Goal: Information Seeking & Learning: Learn about a topic

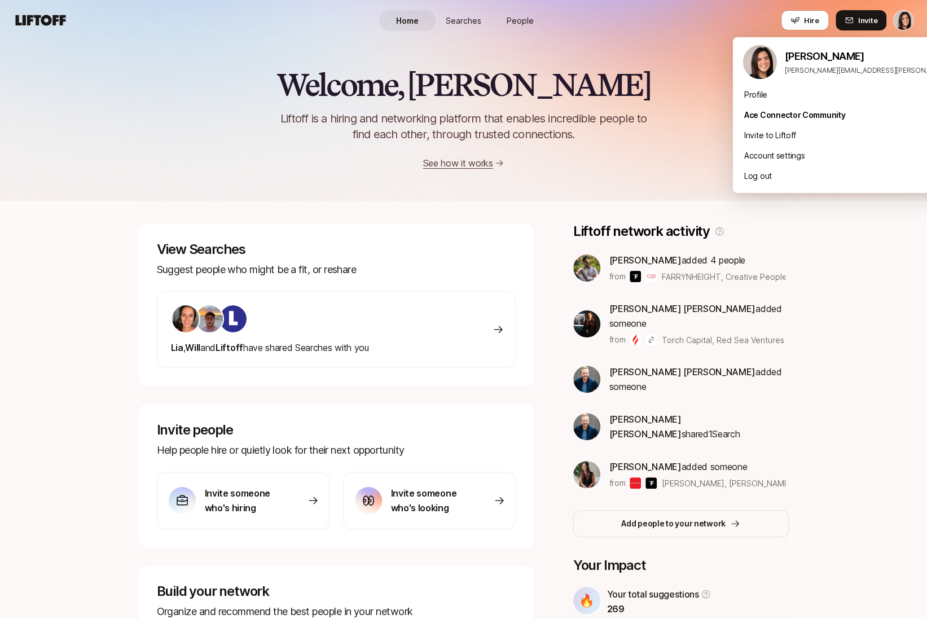
click at [899, 19] on html "Home Searches People Hire Home Searches People Hire Hire Invite Welcome, [PERSO…" at bounding box center [463, 309] width 927 height 619
click at [799, 183] on div "Log out" at bounding box center [872, 176] width 279 height 20
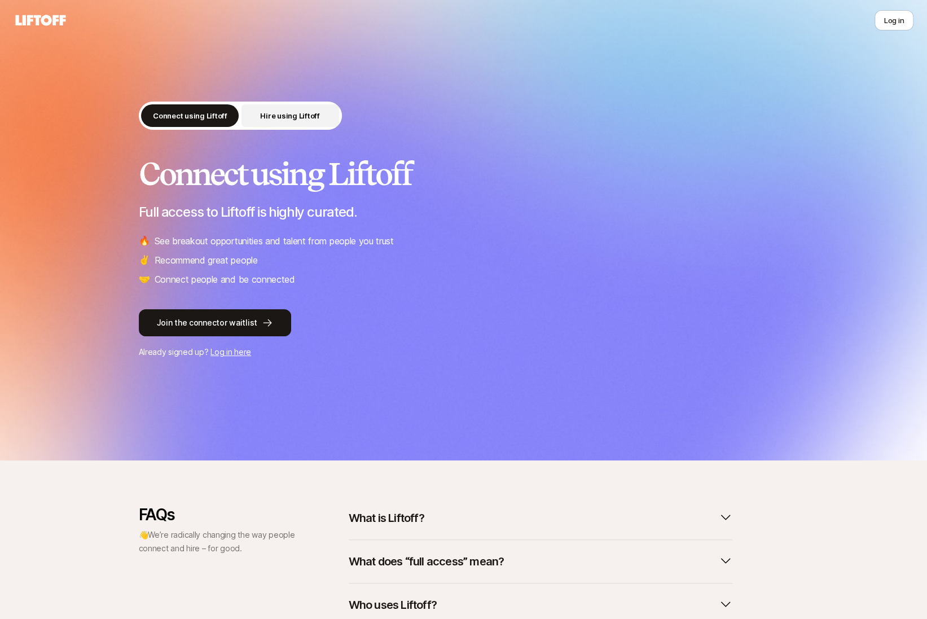
click at [250, 121] on button "Hire using Liftoff" at bounding box center [290, 115] width 98 height 23
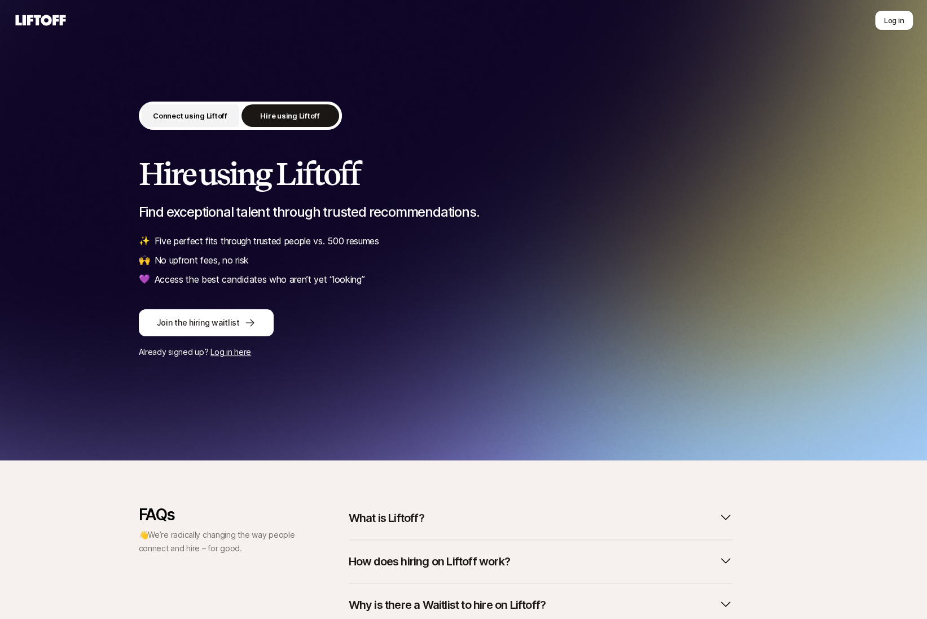
click at [197, 120] on p "Connect using Liftoff" at bounding box center [190, 115] width 74 height 11
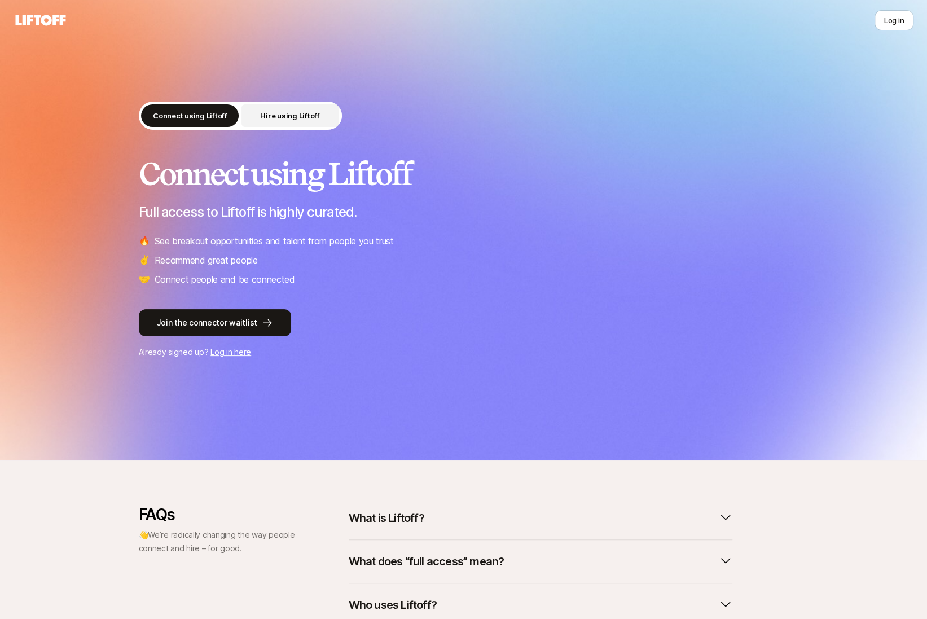
click at [270, 119] on p "Hire using Liftoff" at bounding box center [289, 115] width 59 height 11
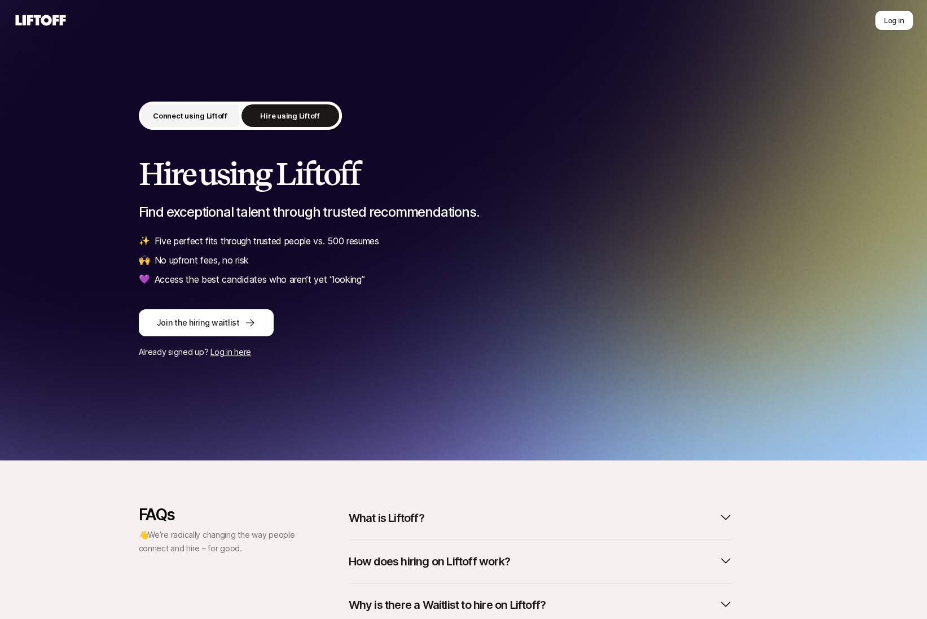
click at [216, 115] on p "Connect using Liftoff" at bounding box center [190, 115] width 74 height 11
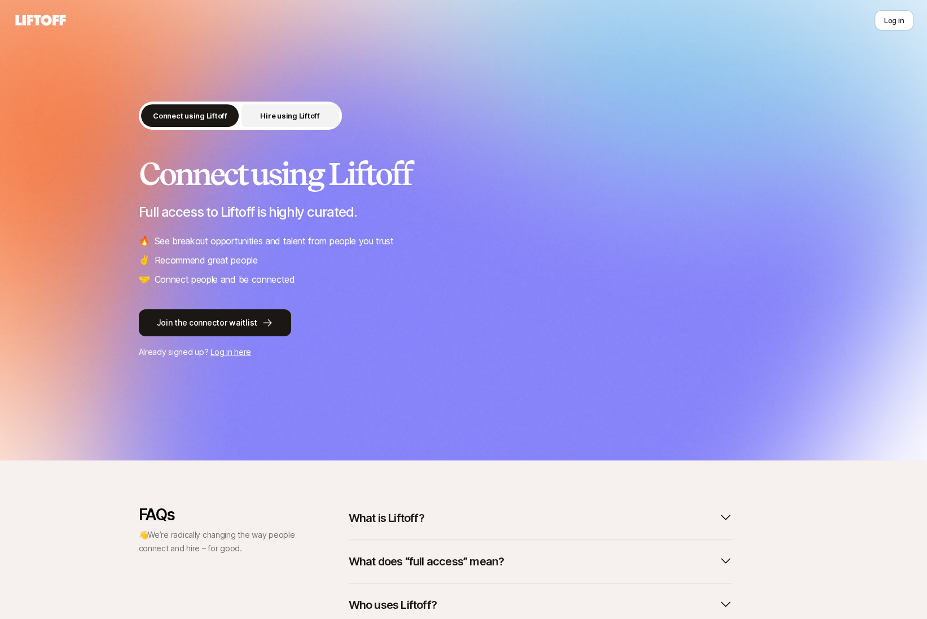
click at [274, 114] on p "Hire using Liftoff" at bounding box center [289, 115] width 59 height 11
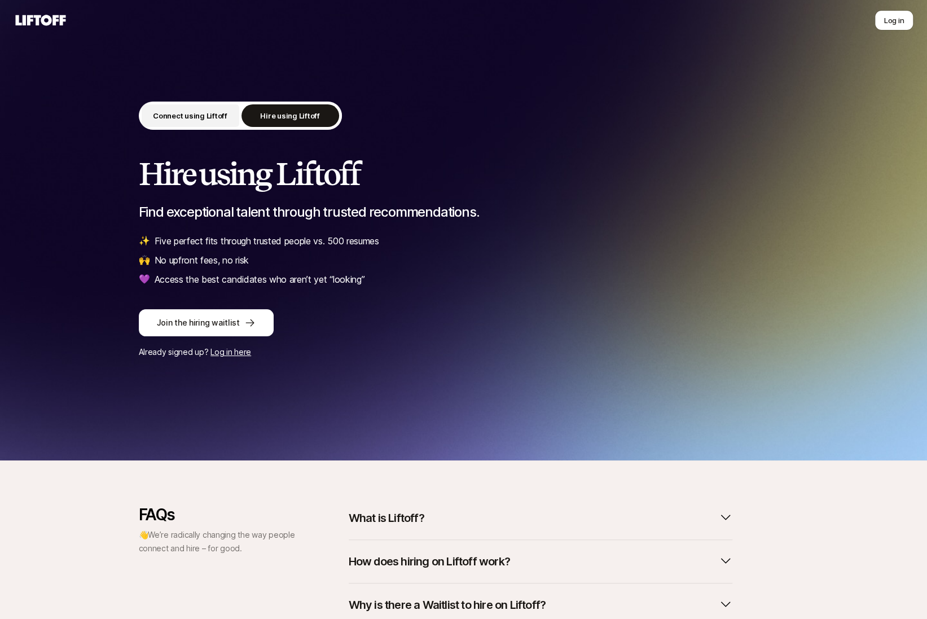
click at [206, 111] on p "Connect using Liftoff" at bounding box center [190, 115] width 74 height 11
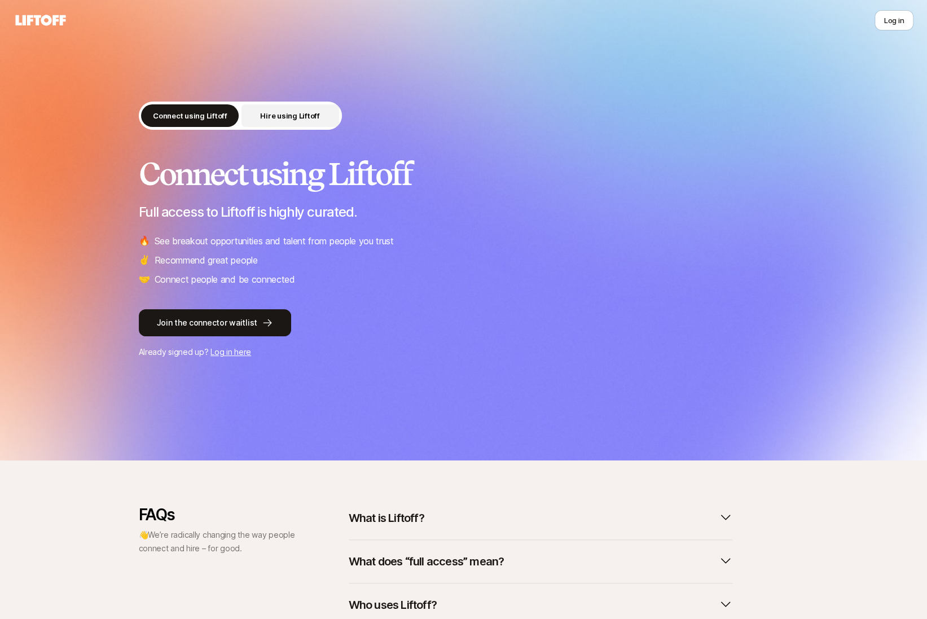
click at [249, 111] on button "Hire using Liftoff" at bounding box center [290, 115] width 98 height 23
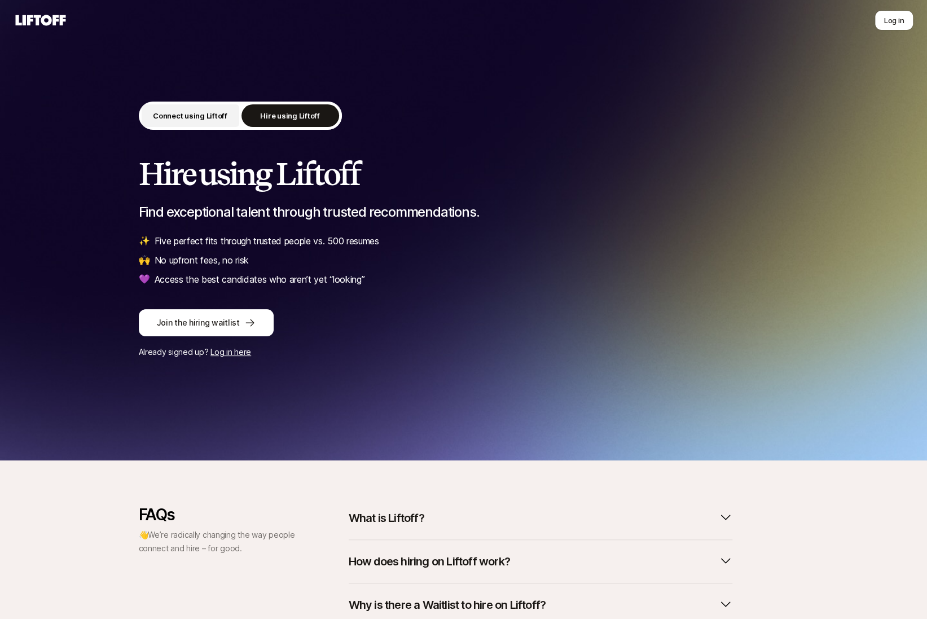
click at [196, 115] on p "Connect using Liftoff" at bounding box center [190, 115] width 74 height 11
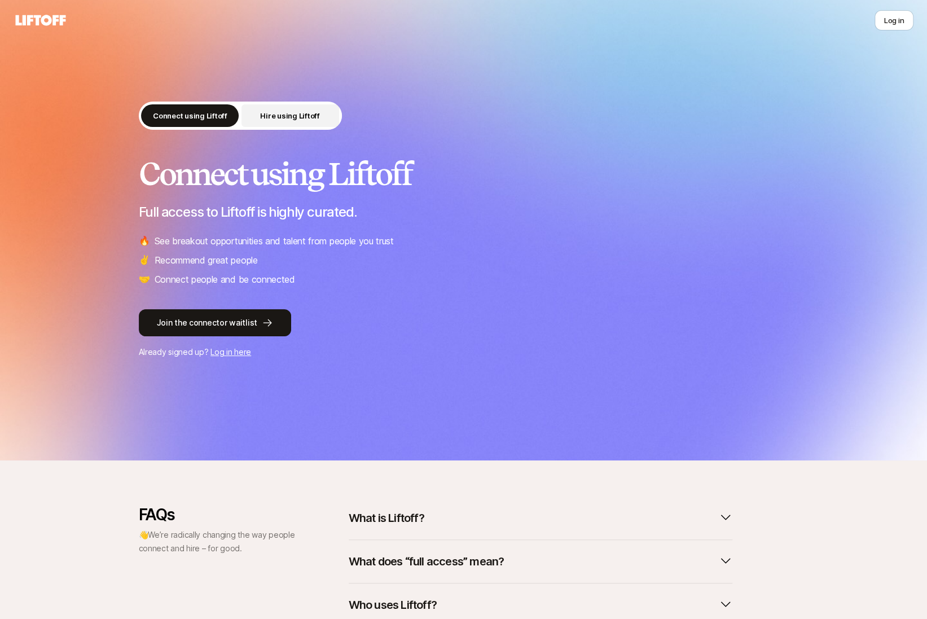
click at [263, 111] on p "Hire using Liftoff" at bounding box center [289, 115] width 59 height 11
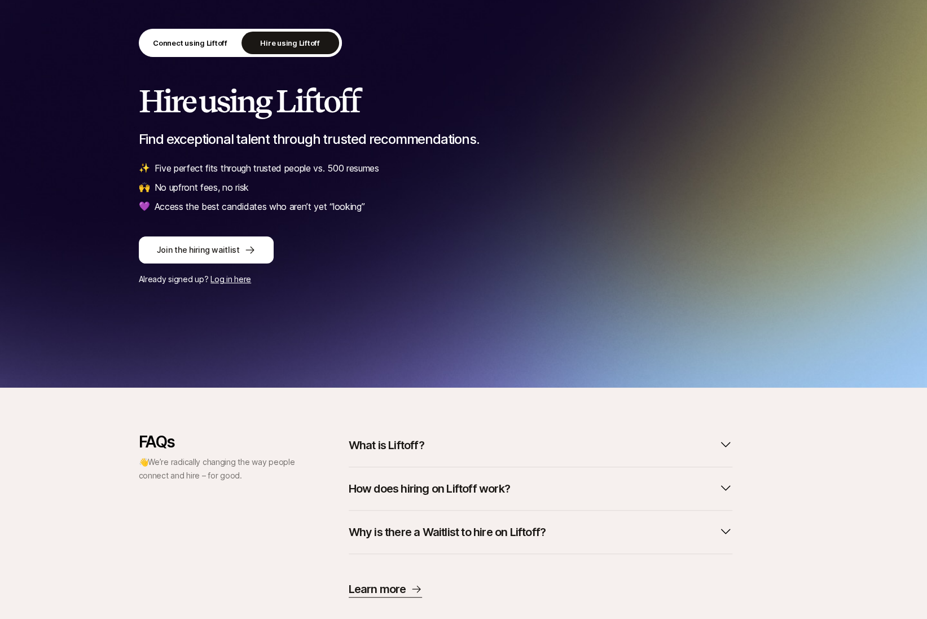
scroll to position [95, 0]
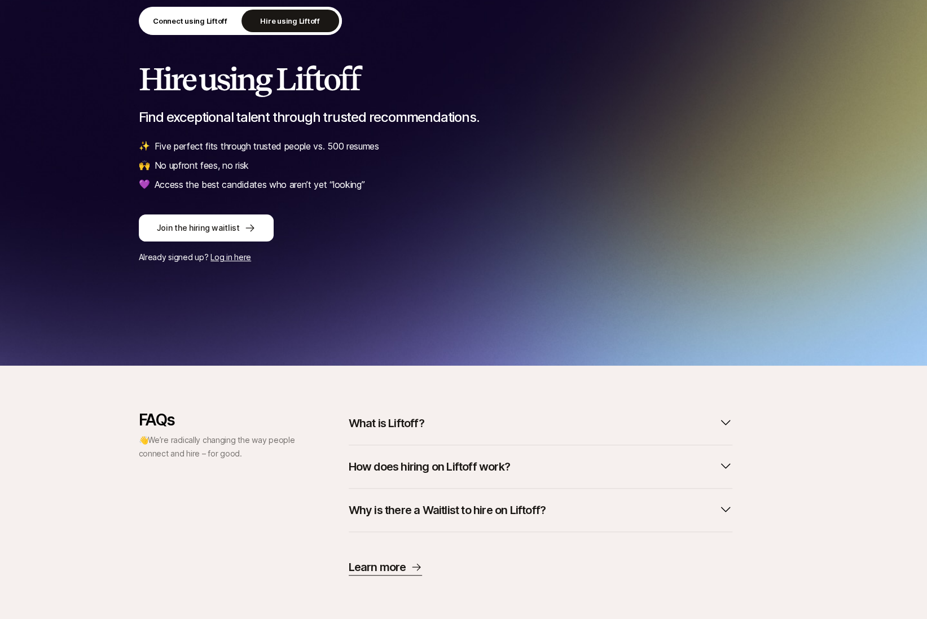
click at [380, 412] on button "What is Liftoff?" at bounding box center [541, 423] width 384 height 25
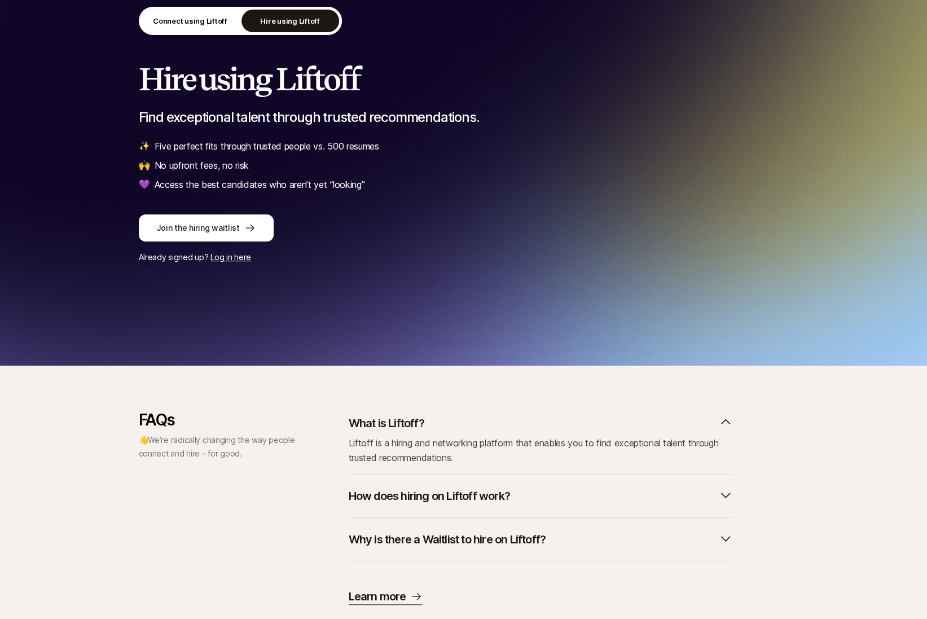
click at [380, 412] on button "What is Liftoff?" at bounding box center [541, 423] width 384 height 25
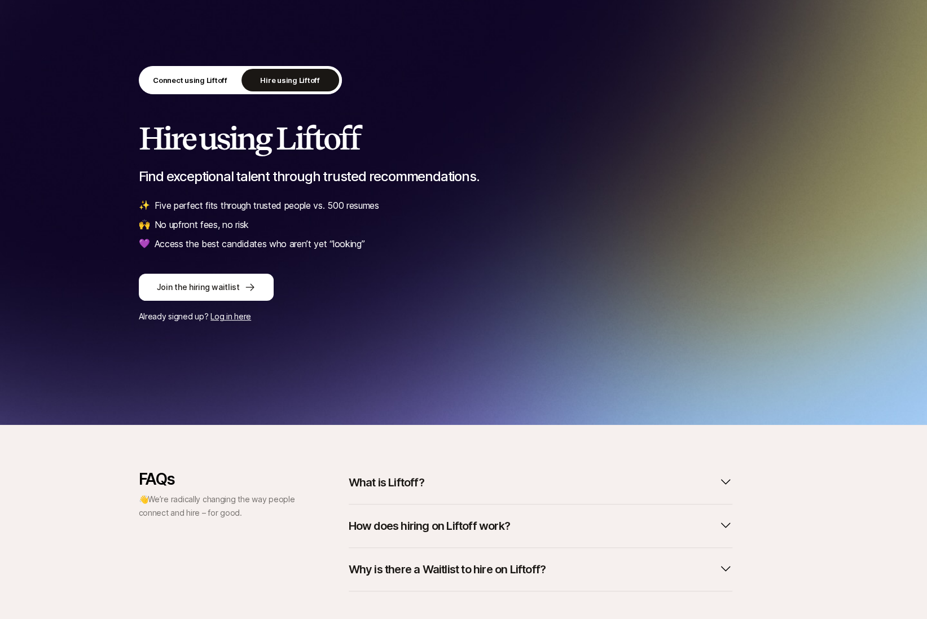
scroll to position [15, 0]
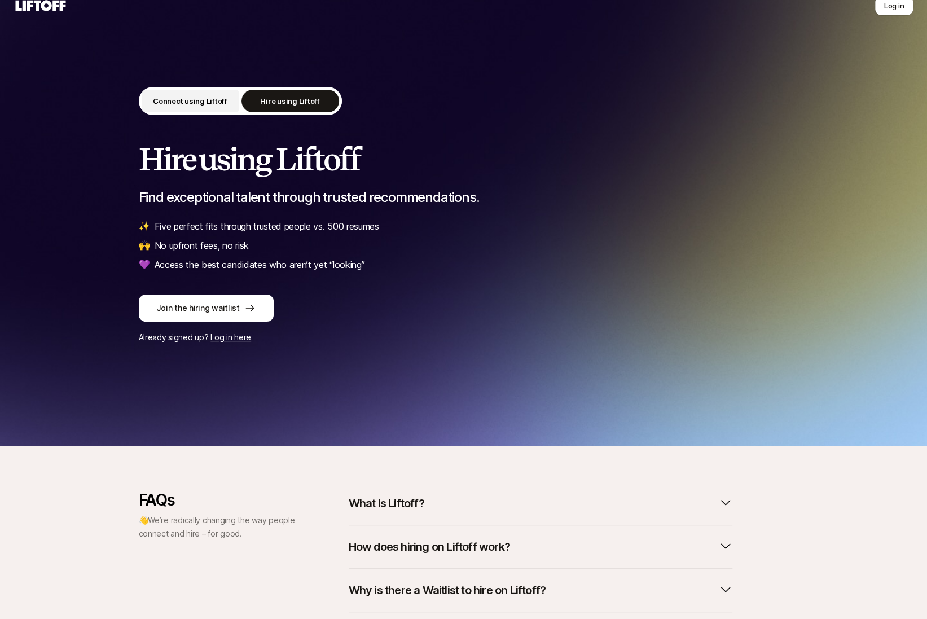
click at [221, 99] on p "Connect using Liftoff" at bounding box center [190, 100] width 74 height 11
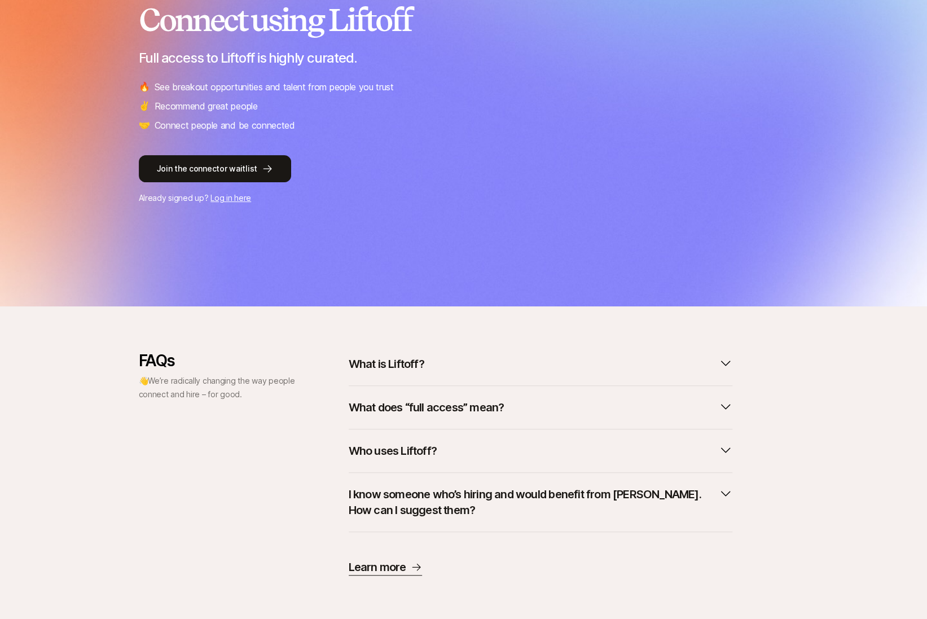
click at [398, 356] on p "What is Liftoff?" at bounding box center [387, 364] width 76 height 16
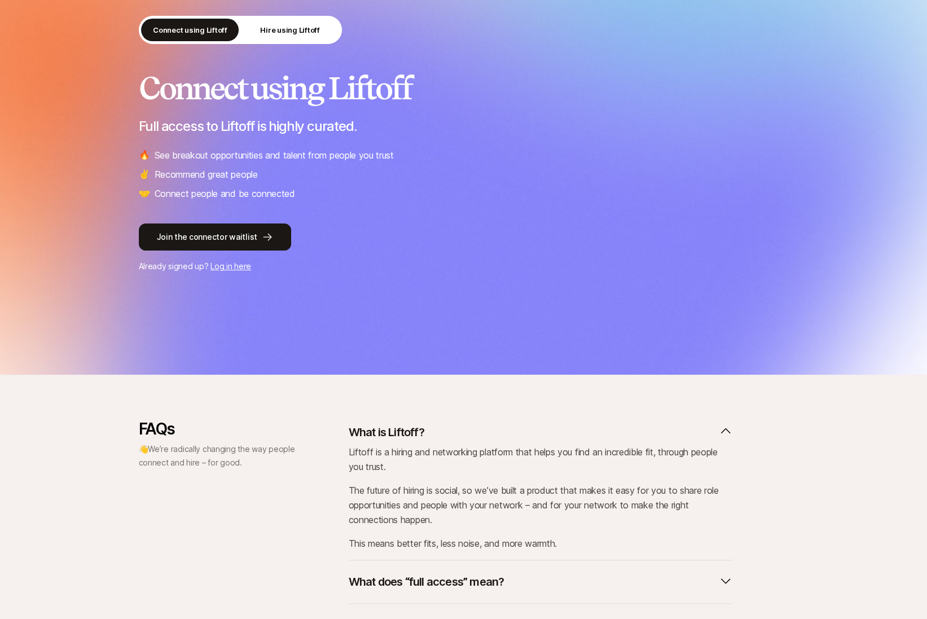
scroll to position [79, 0]
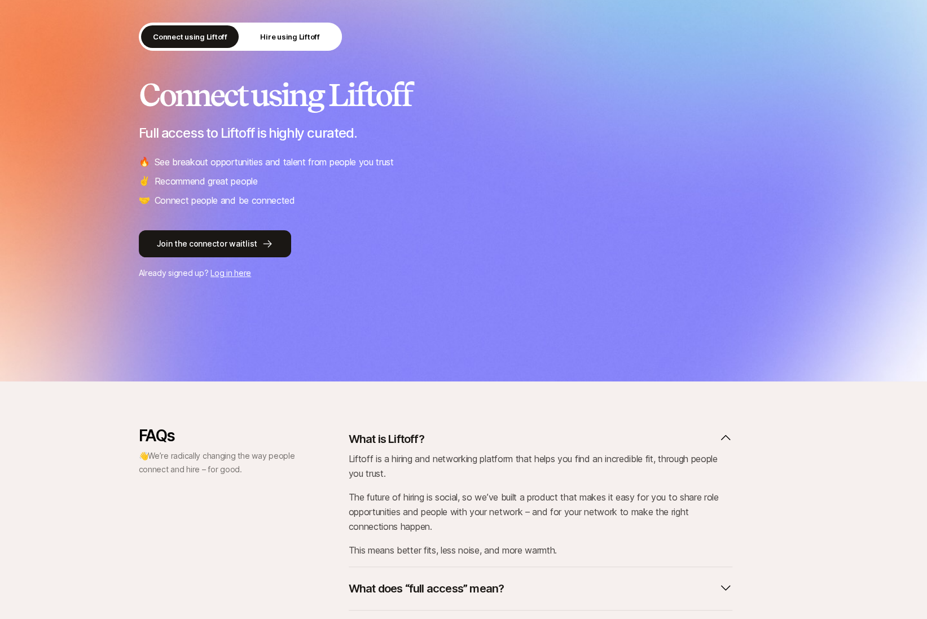
click at [304, 49] on div "Connect using Liftoff Hire using Liftoff" at bounding box center [240, 37] width 203 height 28
click at [301, 35] on p "Hire using Liftoff" at bounding box center [289, 36] width 59 height 11
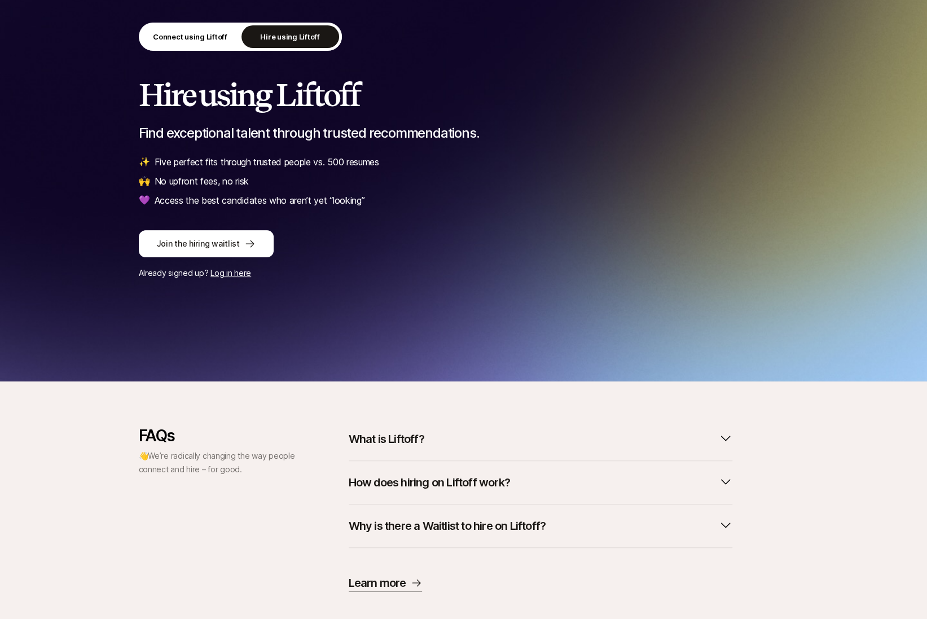
click at [394, 455] on div "What is Liftoff?" at bounding box center [541, 444] width 384 height 34
click at [394, 438] on p "What is Liftoff?" at bounding box center [387, 439] width 76 height 16
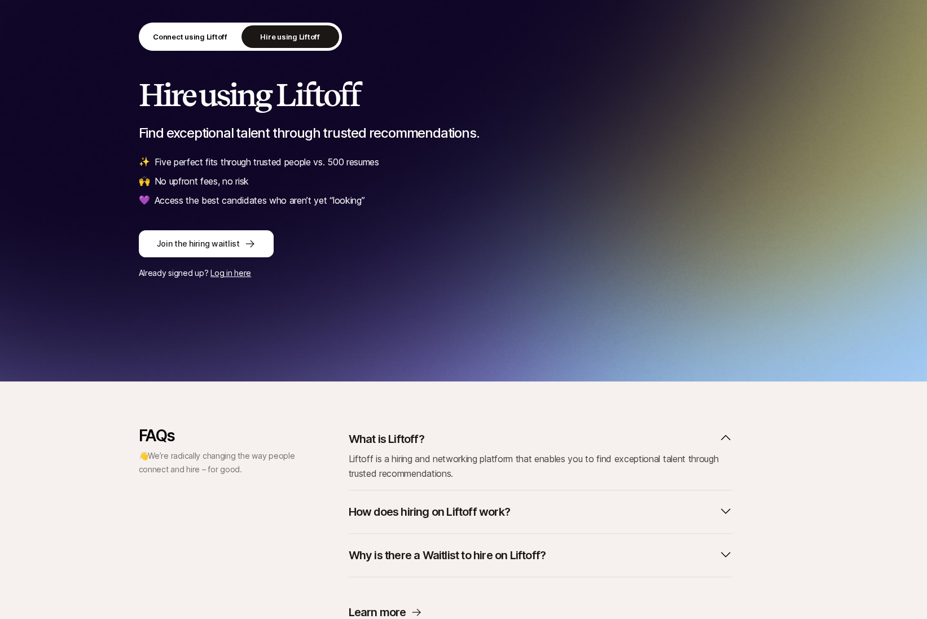
click at [402, 515] on p "How does hiring on Liftoff work?" at bounding box center [429, 512] width 161 height 16
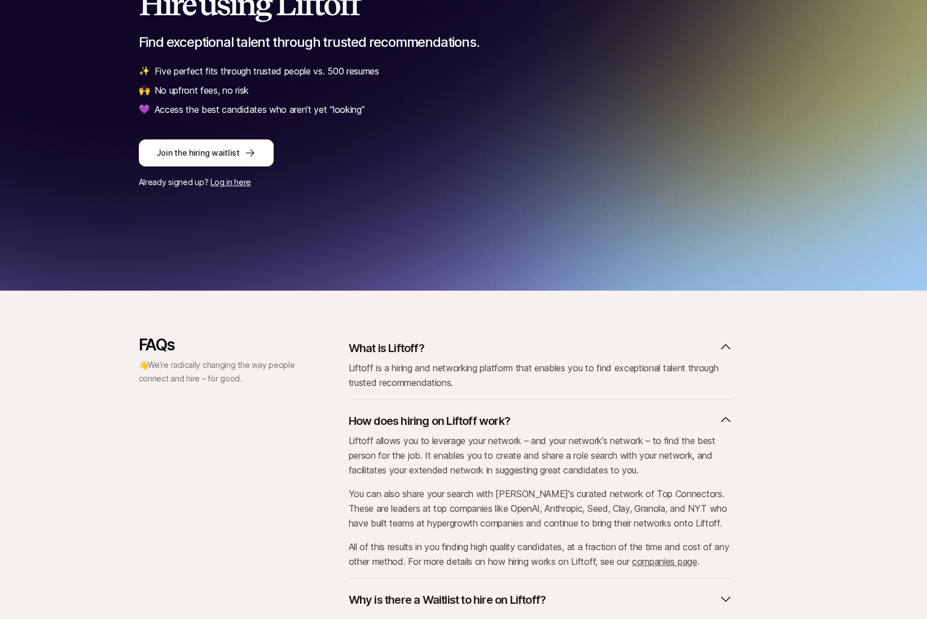
scroll to position [193, 0]
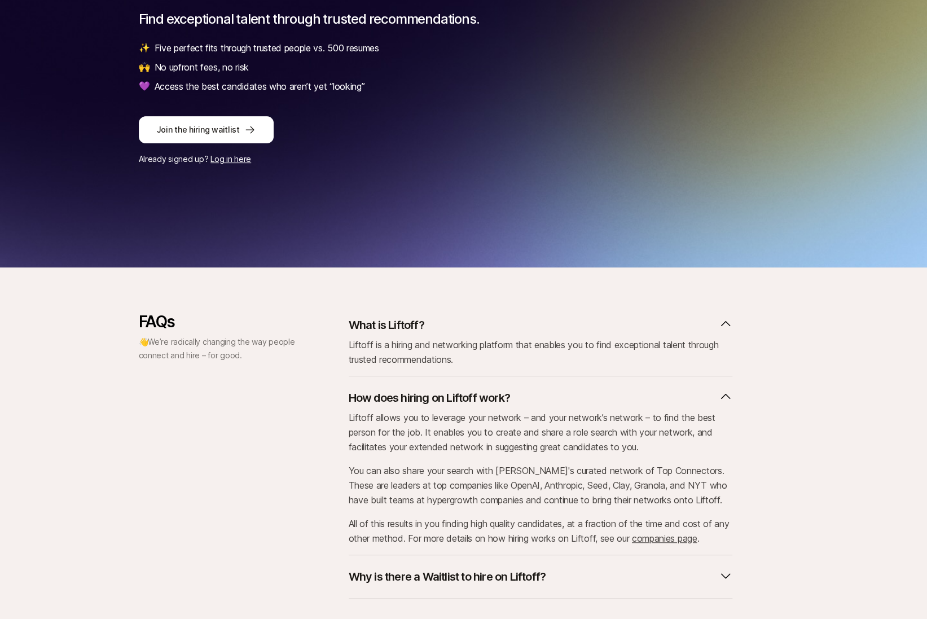
click at [669, 538] on link "companies page" at bounding box center [664, 538] width 65 height 11
click at [697, 539] on link "companies page" at bounding box center [664, 538] width 65 height 11
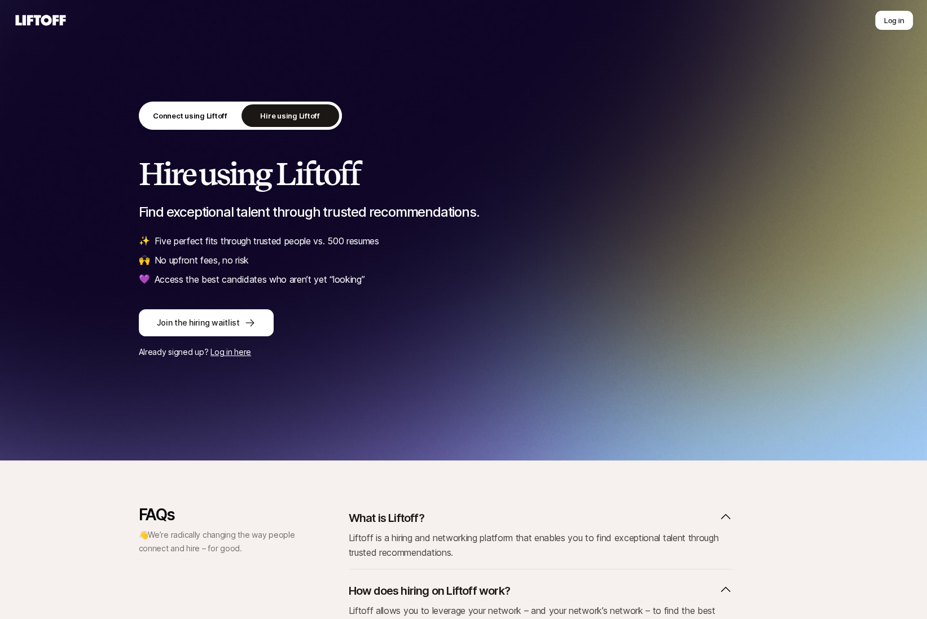
click at [183, 103] on div "Connect using Liftoff Hire using Liftoff" at bounding box center [240, 116] width 203 height 28
click at [187, 119] on p "Connect using Liftoff" at bounding box center [190, 115] width 74 height 11
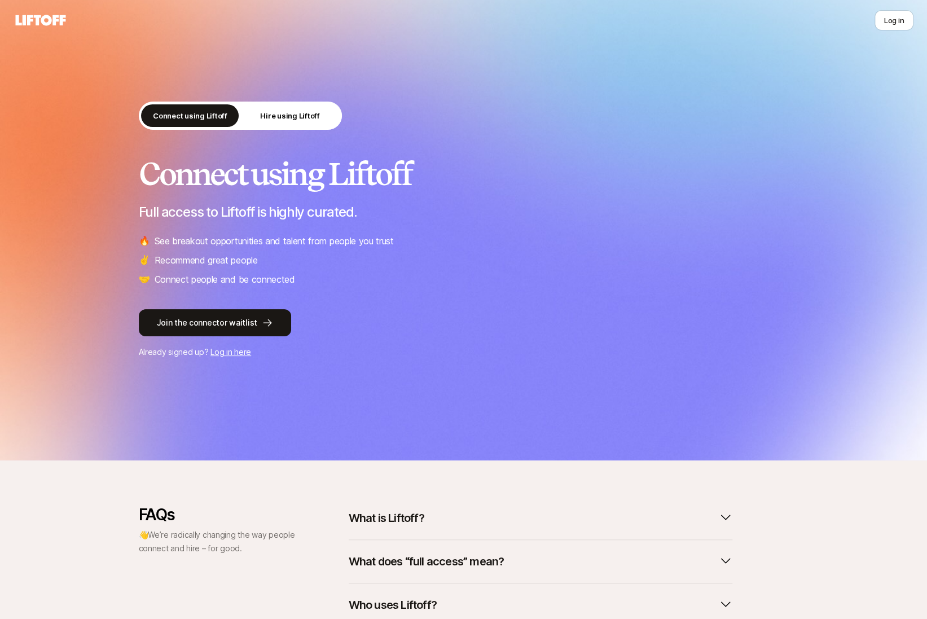
scroll to position [154, 0]
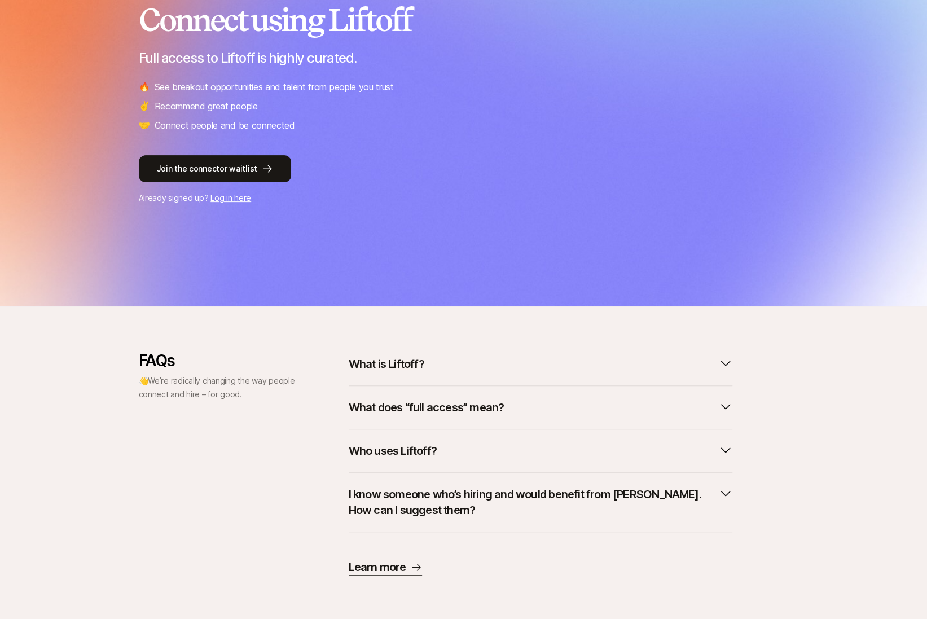
click at [384, 565] on p "Learn more" at bounding box center [378, 567] width 58 height 16
click at [447, 505] on p "I know someone who’s hiring and would benefit from [PERSON_NAME]. How can I sug…" at bounding box center [532, 502] width 366 height 32
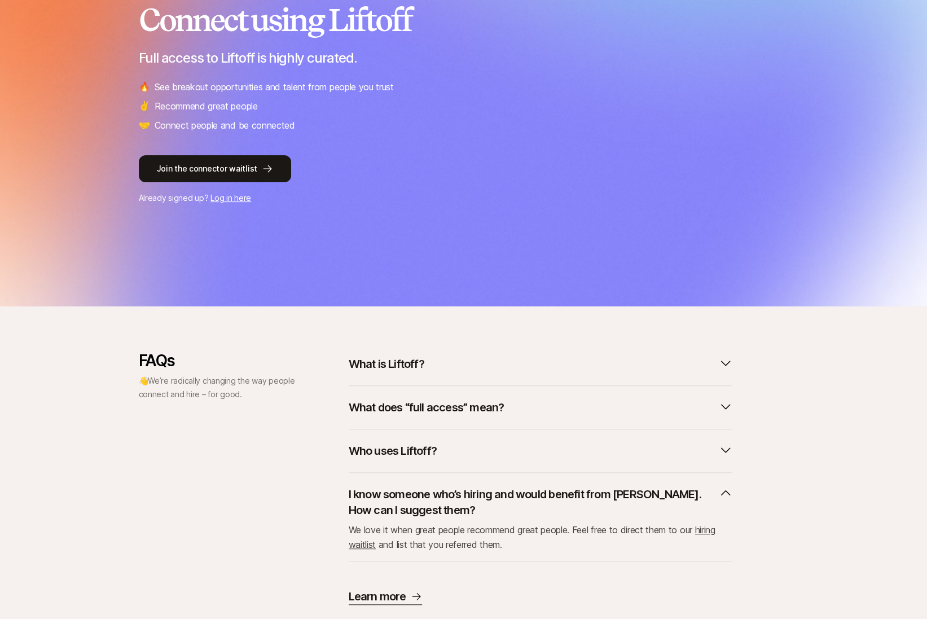
click at [458, 458] on button "Who uses Liftoff?" at bounding box center [541, 450] width 384 height 25
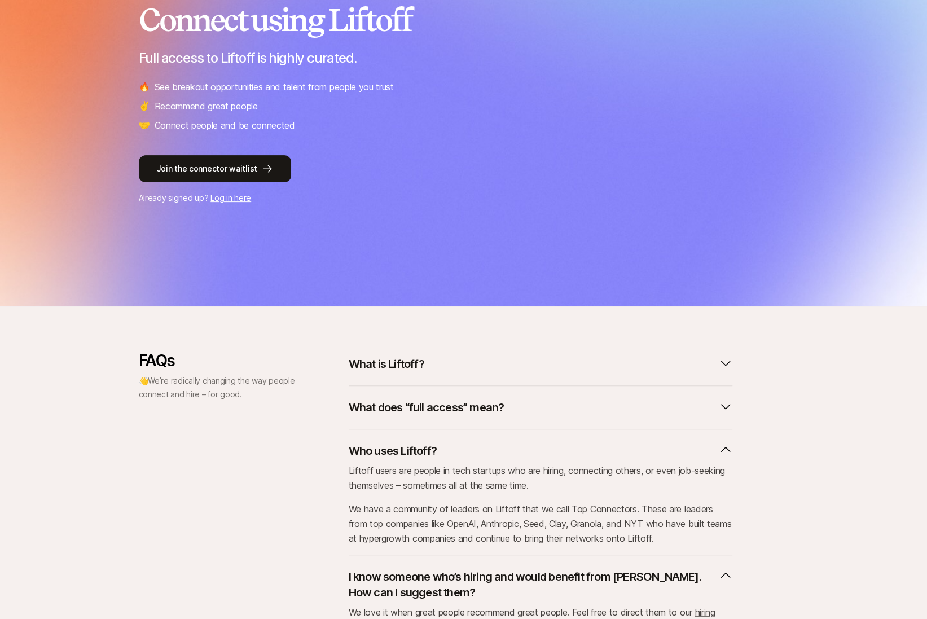
click at [459, 425] on div "What does “full access” mean?" at bounding box center [541, 407] width 384 height 43
click at [447, 397] on button "What does “full access” mean?" at bounding box center [541, 407] width 384 height 25
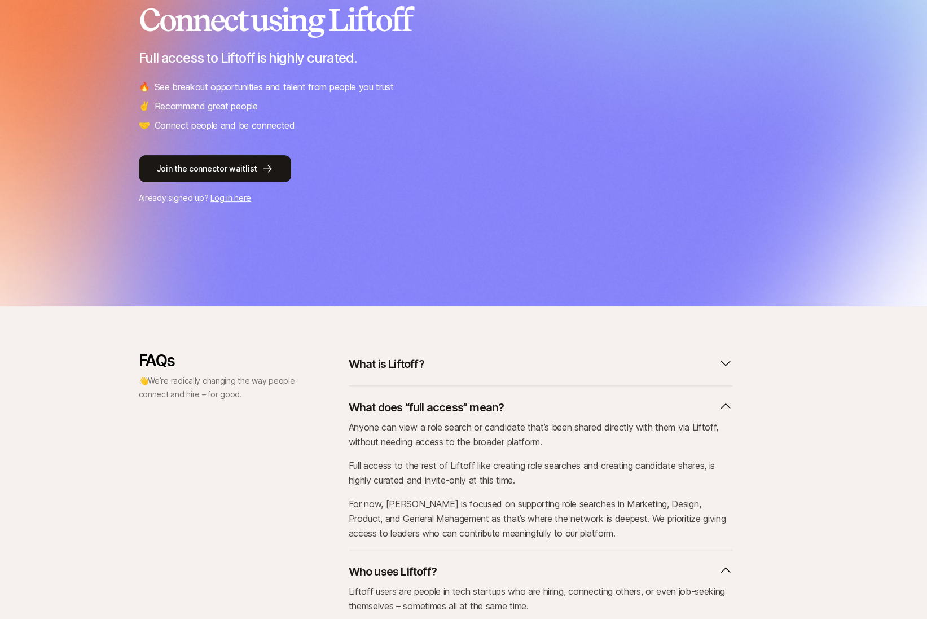
click at [444, 373] on button "What is Liftoff?" at bounding box center [541, 363] width 384 height 25
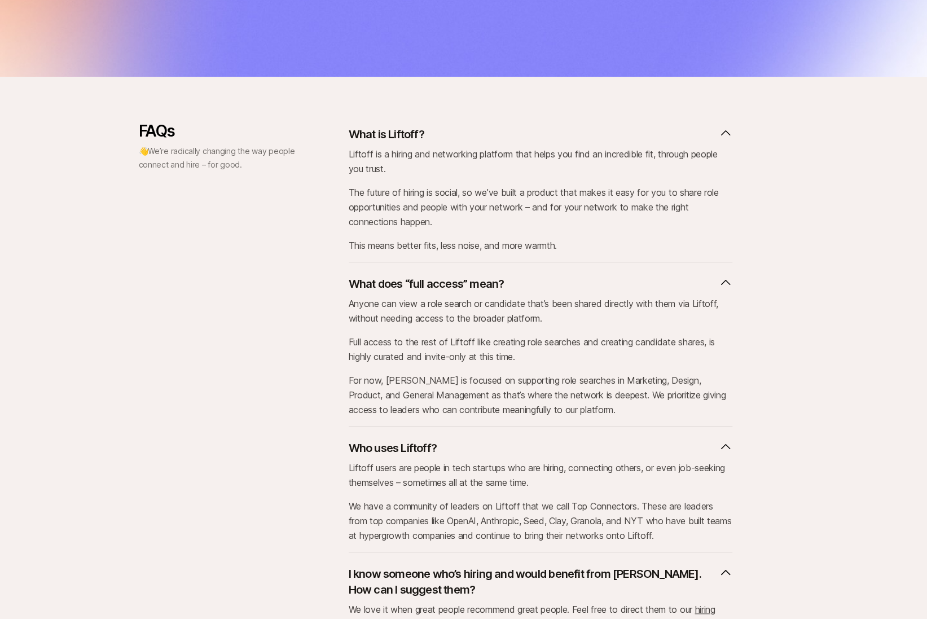
scroll to position [493, 0]
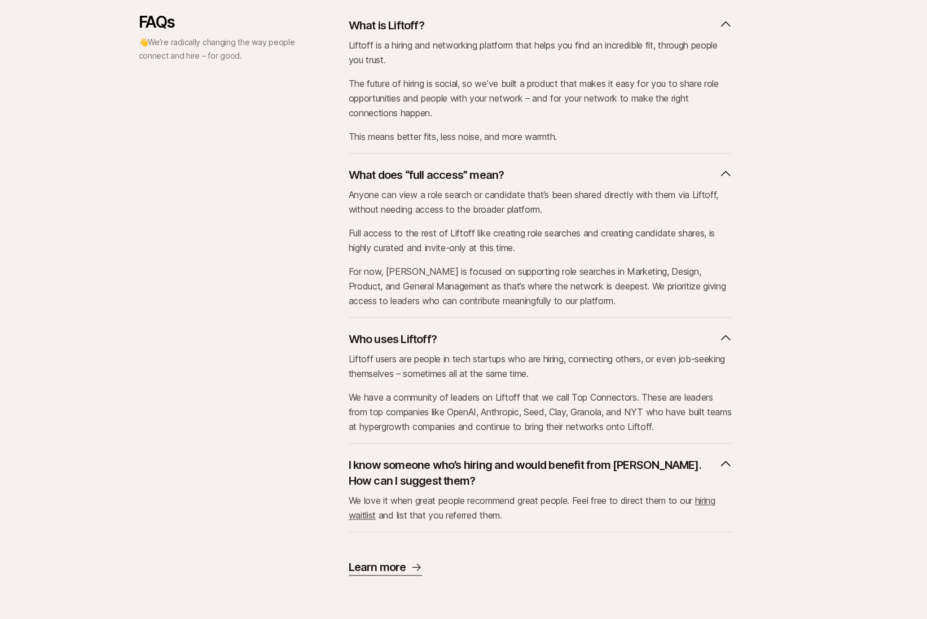
click at [367, 515] on link "hiring waitlist" at bounding box center [532, 508] width 367 height 26
